Goal: Transaction & Acquisition: Book appointment/travel/reservation

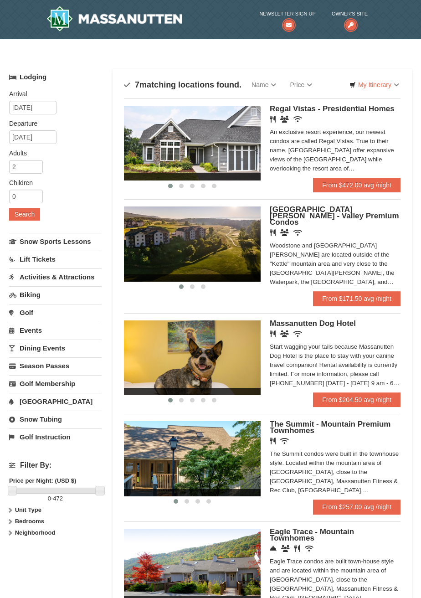
click at [317, 219] on span "[GEOGRAPHIC_DATA][PERSON_NAME] - Valley Premium Condos" at bounding box center [334, 215] width 129 height 21
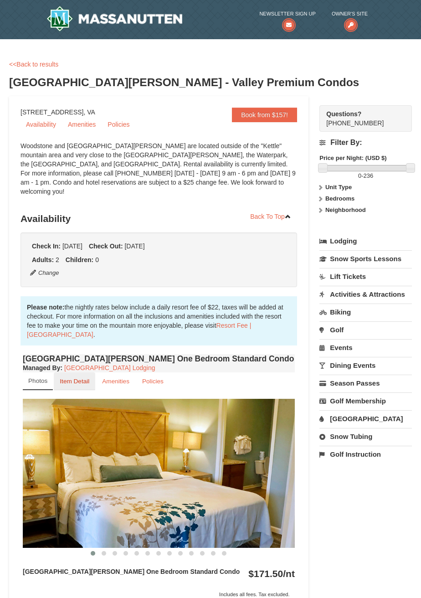
click at [78, 378] on small "Item Detail" at bounding box center [75, 381] width 30 height 7
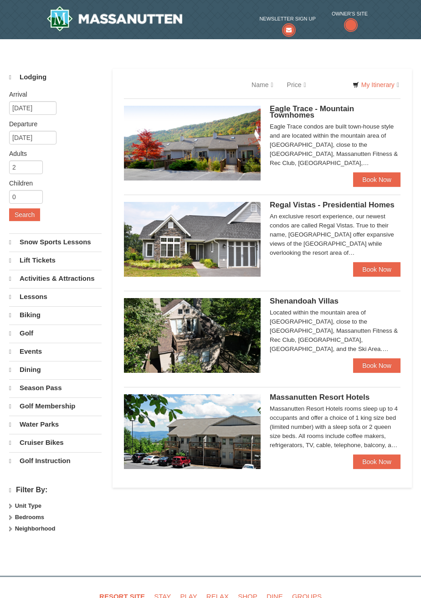
select select "10"
